Goal: Task Accomplishment & Management: Complete application form

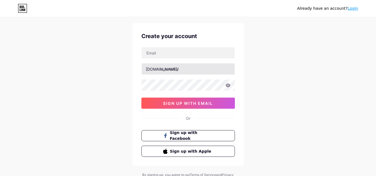
scroll to position [9, 0]
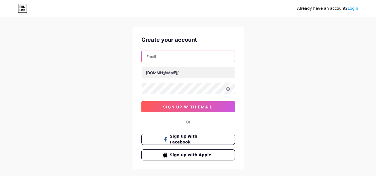
click at [162, 58] on input "text" at bounding box center [188, 56] width 93 height 11
type input "[EMAIL_ADDRESS][DOMAIN_NAME]"
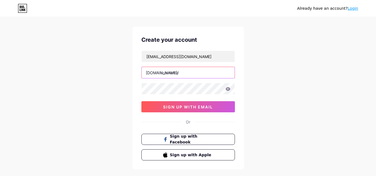
click at [175, 70] on input "text" at bounding box center [188, 72] width 93 height 11
paste input "arcadiahomeremodeling"
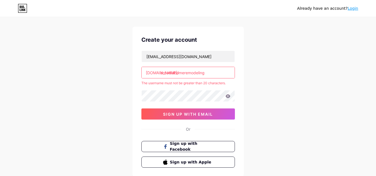
click at [213, 77] on input "arcadiahomeremodeling" at bounding box center [188, 72] width 93 height 11
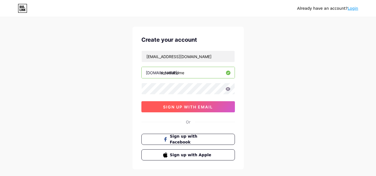
type input "arcadiahome"
click at [194, 104] on button "sign up with email" at bounding box center [187, 106] width 93 height 11
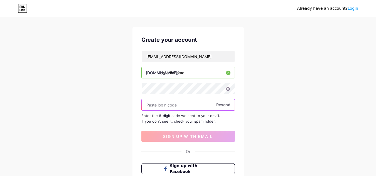
paste input "559322"
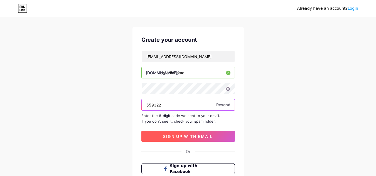
type input "559322"
click at [182, 134] on span "sign up with email" at bounding box center [188, 136] width 50 height 5
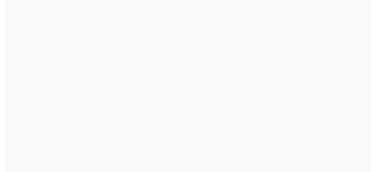
scroll to position [0, 0]
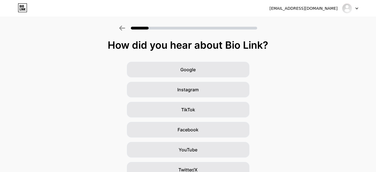
click at [124, 28] on icon at bounding box center [122, 28] width 6 height 5
click at [350, 8] on img at bounding box center [346, 8] width 9 height 9
click at [301, 9] on div "[EMAIL_ADDRESS][DOMAIN_NAME]" at bounding box center [303, 9] width 68 height 6
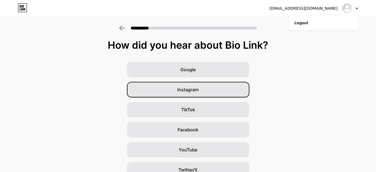
click at [192, 88] on span "Instagram" at bounding box center [187, 89] width 21 height 7
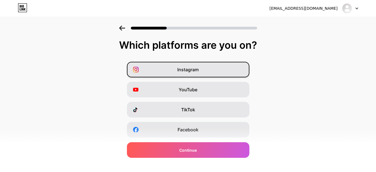
click at [198, 69] on span "Instagram" at bounding box center [187, 69] width 21 height 7
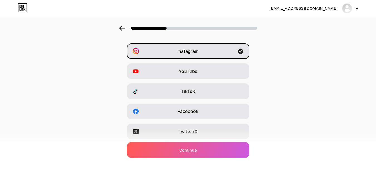
scroll to position [28, 0]
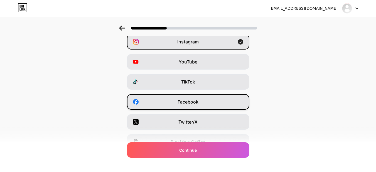
click at [196, 99] on span "Facebook" at bounding box center [187, 101] width 21 height 7
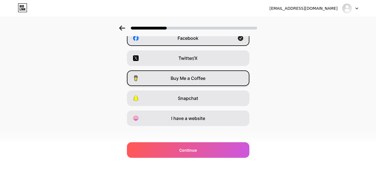
scroll to position [96, 0]
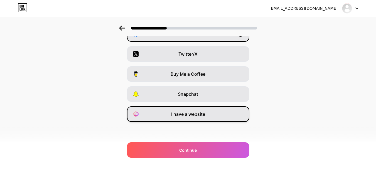
click at [191, 111] on span "I have a website" at bounding box center [188, 114] width 34 height 7
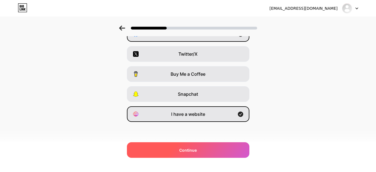
click at [196, 146] on div "Continue" at bounding box center [188, 150] width 122 height 16
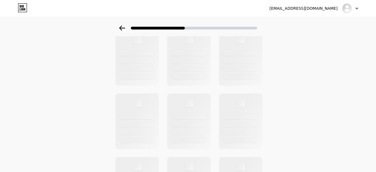
scroll to position [0, 0]
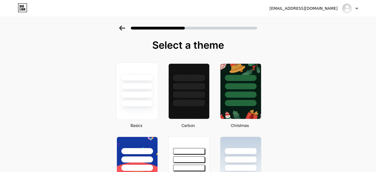
click at [144, 95] on div at bounding box center [137, 95] width 33 height 6
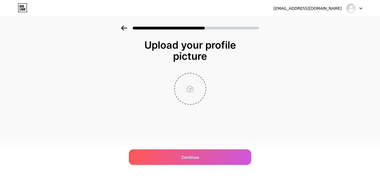
click at [191, 90] on input "file" at bounding box center [190, 88] width 31 height 31
type input "C:\fakepath\arcadia-home-remodeling-high-resolution-logo.png"
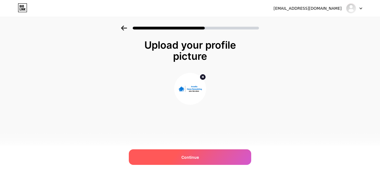
click at [197, 158] on span "Continue" at bounding box center [190, 157] width 18 height 6
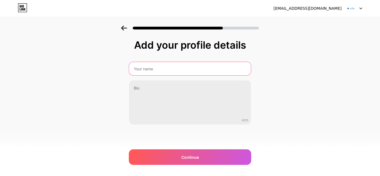
click at [159, 64] on input "text" at bounding box center [190, 68] width 122 height 13
paste input "Arcadia Home Remodeling and New House Construction"
type input "Arcadia Home Remodeling and New House Construction"
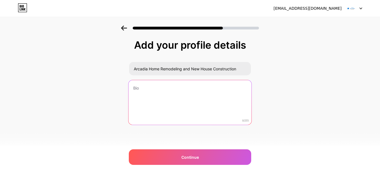
click at [187, 97] on textarea at bounding box center [189, 102] width 123 height 45
click at [160, 96] on textarea at bounding box center [189, 102] width 123 height 45
paste textarea "Arcadia delivers exceptional home remodeling and new construction services, tur…"
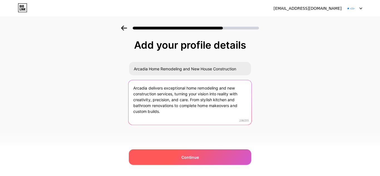
type textarea "Arcadia delivers exceptional home remodeling and new construction services, tur…"
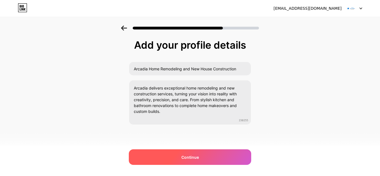
click at [197, 154] on span "Continue" at bounding box center [190, 157] width 18 height 6
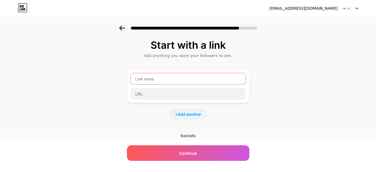
click at [157, 82] on input "text" at bounding box center [187, 78] width 115 height 11
paste input "[URL][DOMAIN_NAME]"
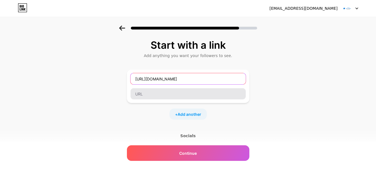
type input "[URL][DOMAIN_NAME]"
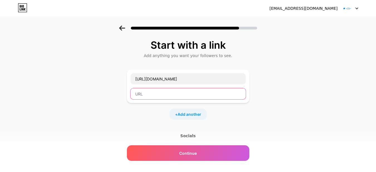
click at [149, 99] on input "text" at bounding box center [187, 93] width 115 height 11
click at [164, 95] on input "text" at bounding box center [187, 93] width 115 height 11
paste input "[URL][DOMAIN_NAME]"
type input "[URL][DOMAIN_NAME]"
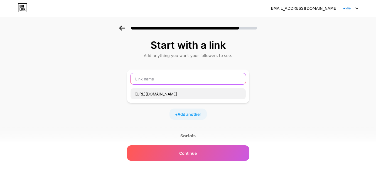
click at [158, 80] on input "text" at bounding box center [187, 78] width 115 height 11
paste input "Arcadia Home Remodeling and New House Construction"
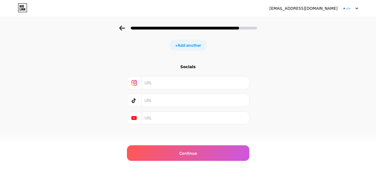
scroll to position [71, 0]
type input "Arcadia Home Remodeling and New House Construction"
click at [173, 81] on input "text" at bounding box center [194, 80] width 101 height 13
paste input "[URL][DOMAIN_NAME]"
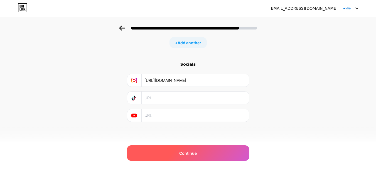
type input "[URL][DOMAIN_NAME]"
click at [200, 154] on div "Continue" at bounding box center [188, 153] width 122 height 16
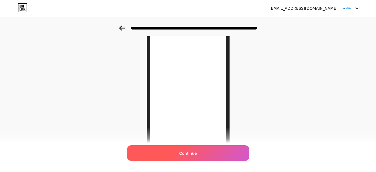
scroll to position [83, 0]
click at [193, 153] on span "Continue" at bounding box center [188, 153] width 18 height 6
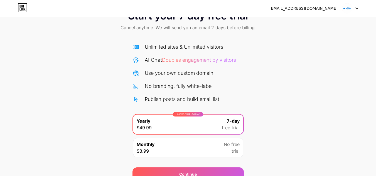
scroll to position [48, 0]
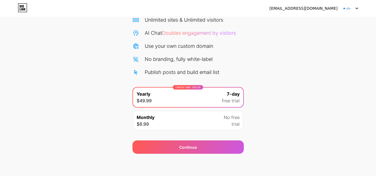
click at [347, 8] on img at bounding box center [347, 8] width 11 height 11
click at [310, 8] on div "[EMAIL_ADDRESS][DOMAIN_NAME]" at bounding box center [303, 9] width 68 height 6
click at [25, 6] on icon at bounding box center [22, 7] width 9 height 9
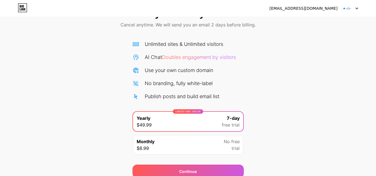
scroll to position [48, 0]
